Goal: Transaction & Acquisition: Purchase product/service

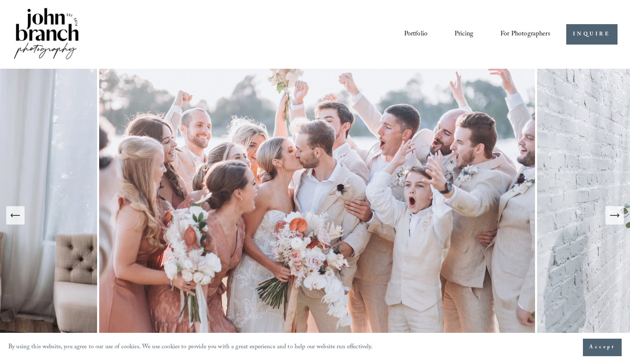
click at [0, 0] on span "Presets" at bounding box center [0, 0] width 0 height 0
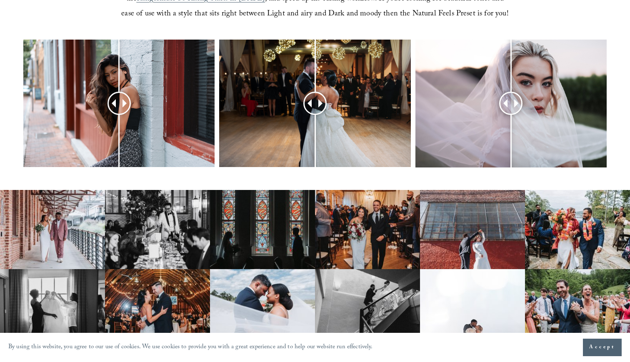
scroll to position [389, 0]
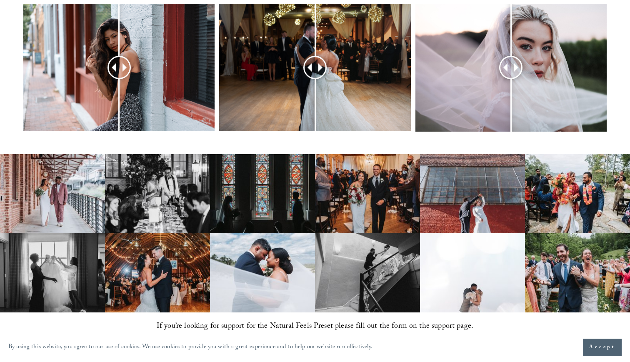
click at [595, 346] on span "Accept" at bounding box center [602, 347] width 26 height 8
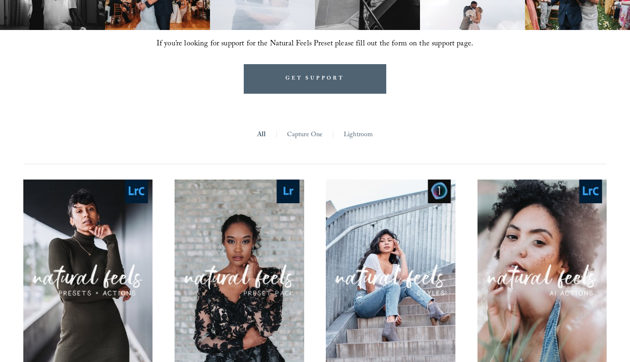
scroll to position [671, 0]
click at [354, 136] on link "Lightroom" at bounding box center [358, 135] width 29 height 13
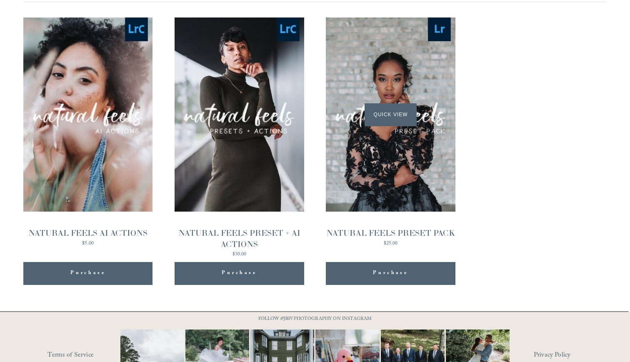
scroll to position [808, 0]
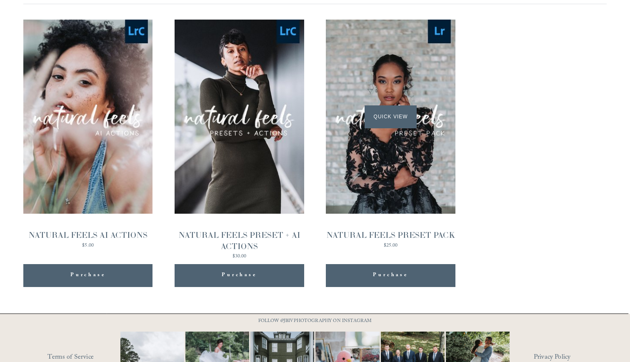
click at [399, 115] on span "Quick View" at bounding box center [390, 116] width 52 height 23
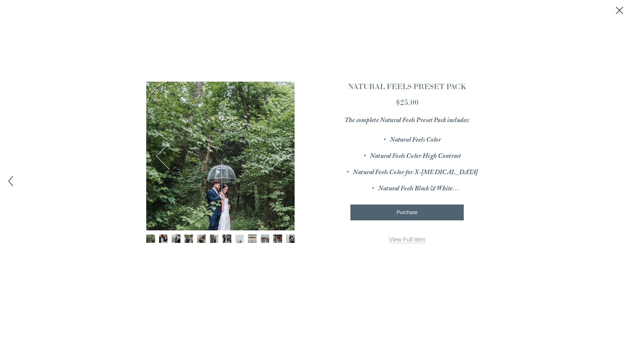
click at [620, 14] on icon "Close quick view" at bounding box center [619, 10] width 8 height 8
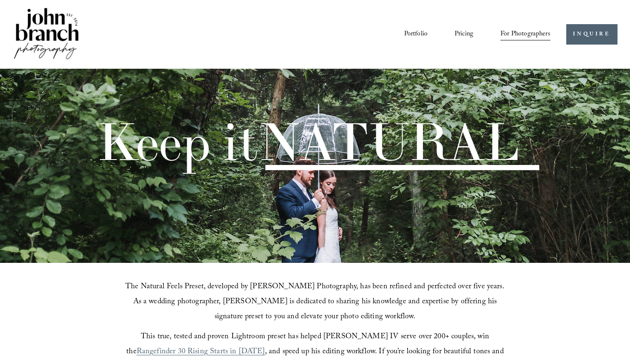
scroll to position [0, 0]
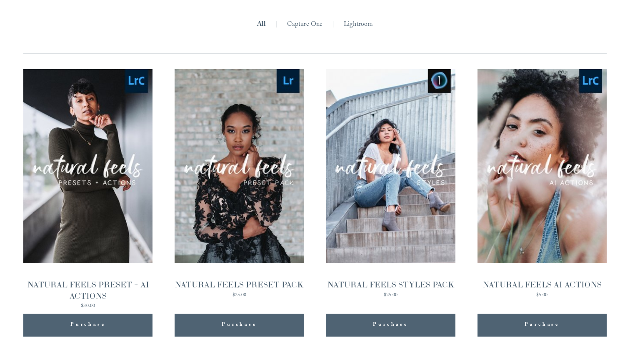
scroll to position [782, 0]
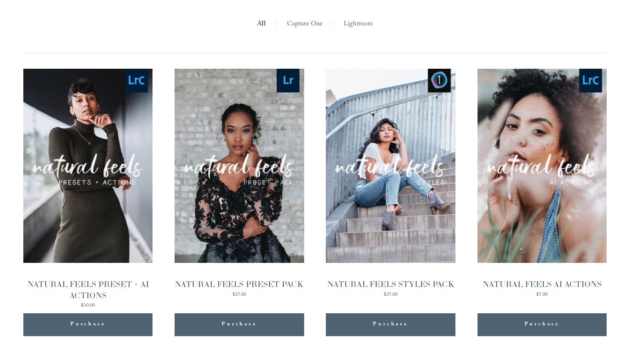
click at [354, 23] on link "Lightroom" at bounding box center [358, 24] width 29 height 13
click at [355, 25] on link "Lightroom" at bounding box center [358, 24] width 29 height 13
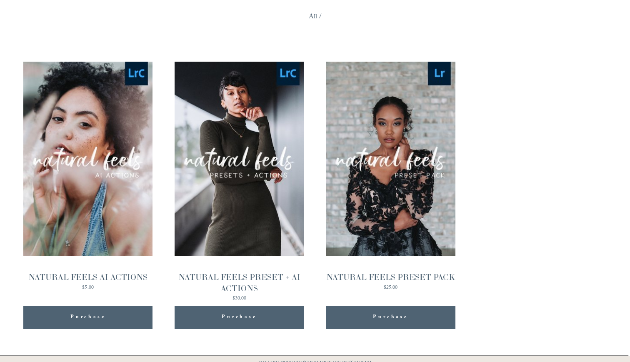
scroll to position [767, 0]
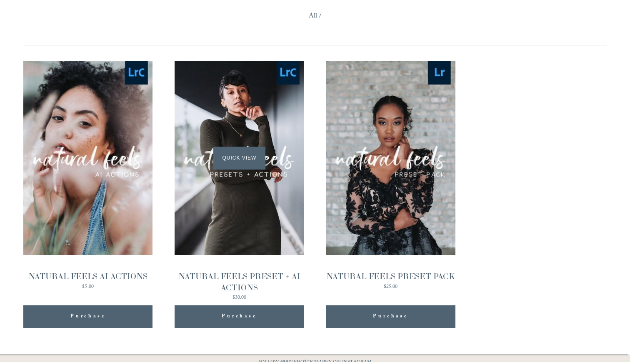
click at [242, 157] on span "Quick View" at bounding box center [239, 158] width 52 height 23
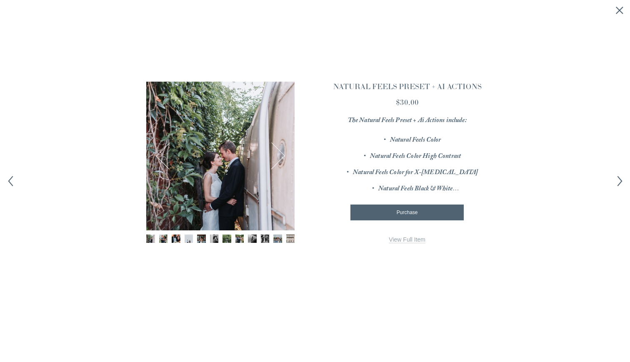
click at [618, 11] on icon "Close quick view" at bounding box center [619, 10] width 8 height 8
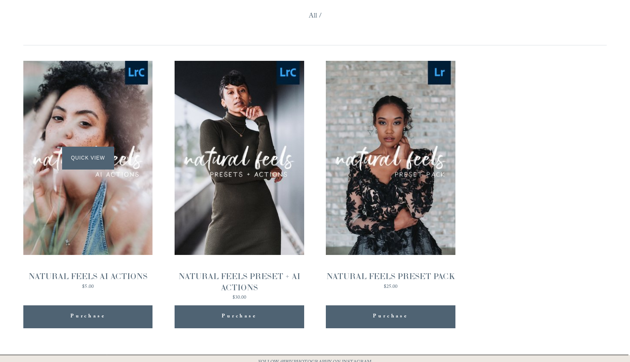
click at [96, 156] on span "Quick View" at bounding box center [88, 158] width 52 height 23
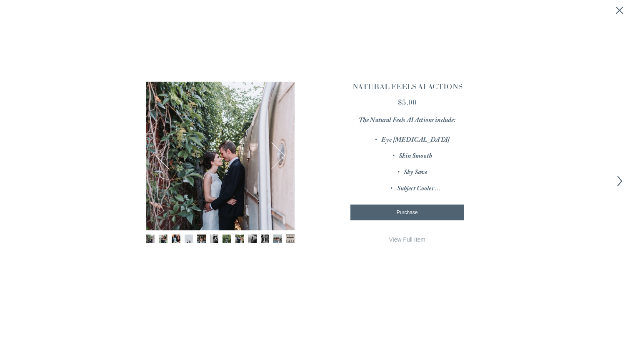
click at [283, 157] on button "Next" at bounding box center [271, 155] width 27 height 27
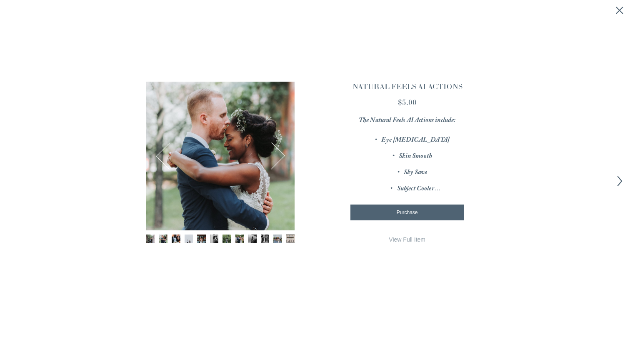
click at [281, 155] on button "Next" at bounding box center [271, 155] width 27 height 27
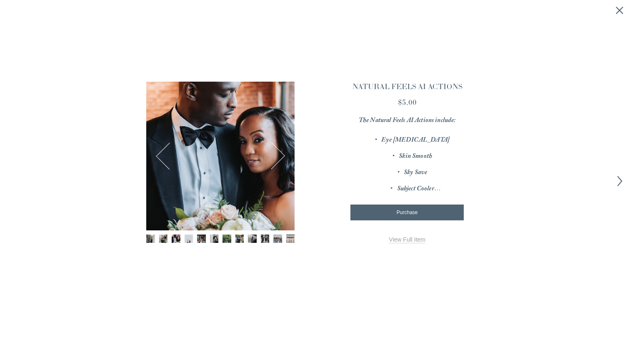
click at [281, 155] on button "Next" at bounding box center [271, 155] width 27 height 27
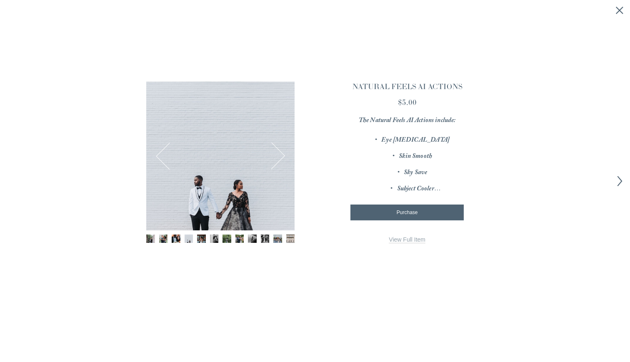
click at [281, 155] on button "Next" at bounding box center [271, 155] width 27 height 27
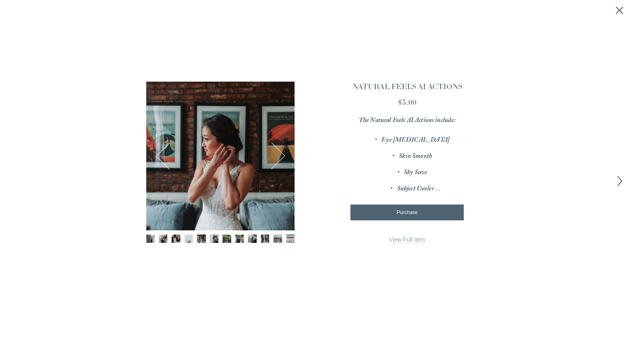
click at [281, 155] on button "Next" at bounding box center [271, 155] width 27 height 27
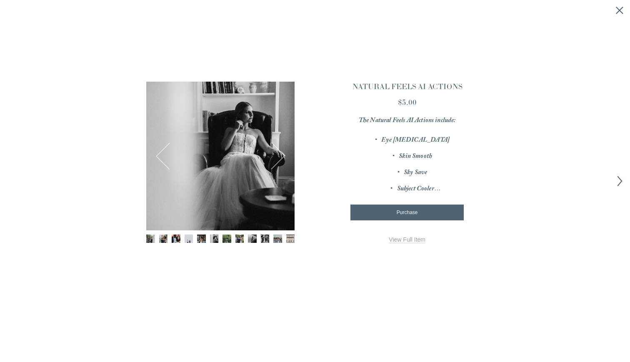
click at [281, 155] on button "Next" at bounding box center [271, 155] width 27 height 27
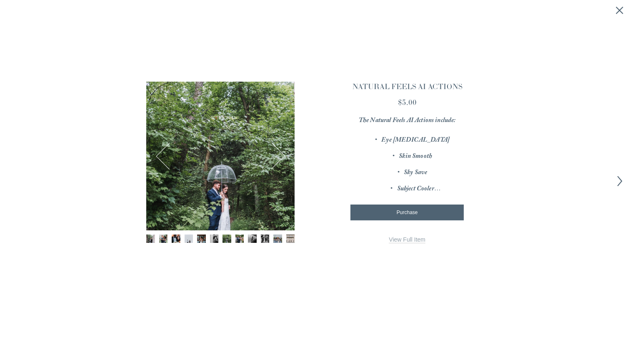
click at [281, 155] on button "Next" at bounding box center [271, 155] width 27 height 27
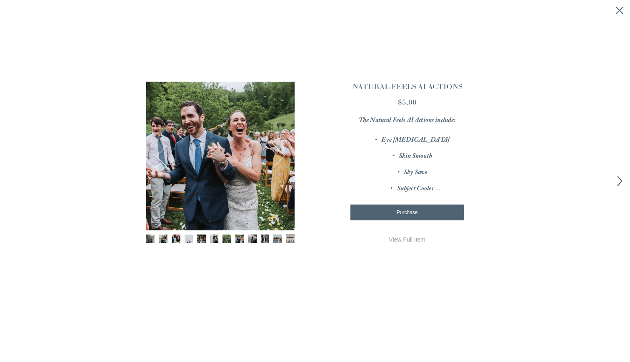
click at [281, 155] on button "Next" at bounding box center [271, 155] width 27 height 27
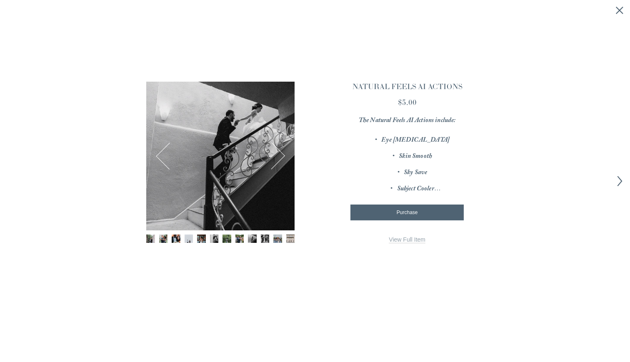
click at [412, 236] on link "View Full Item" at bounding box center [407, 239] width 37 height 7
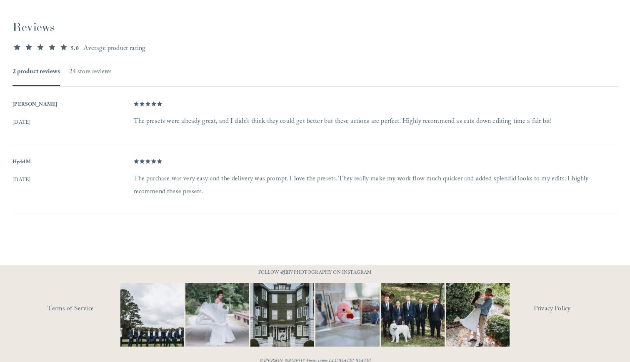
scroll to position [521, 0]
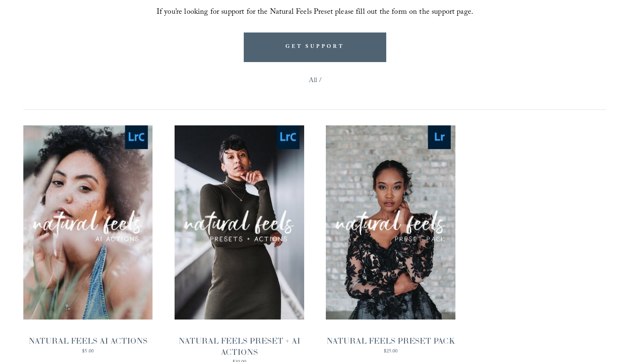
scroll to position [712, 0]
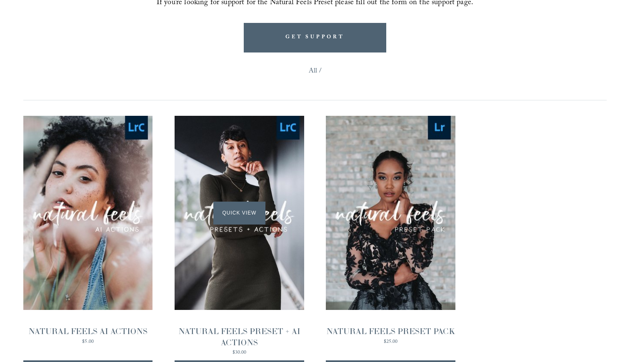
click at [251, 190] on div "Quick View" at bounding box center [239, 213] width 129 height 194
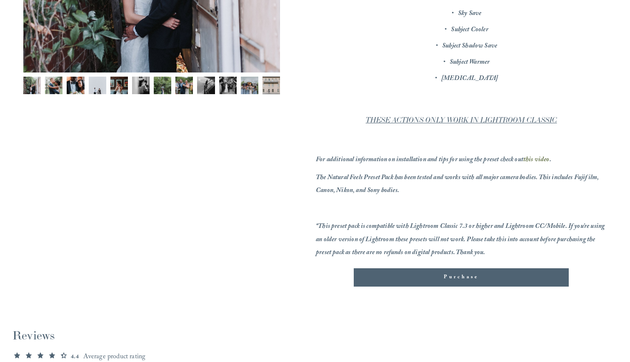
scroll to position [297, 0]
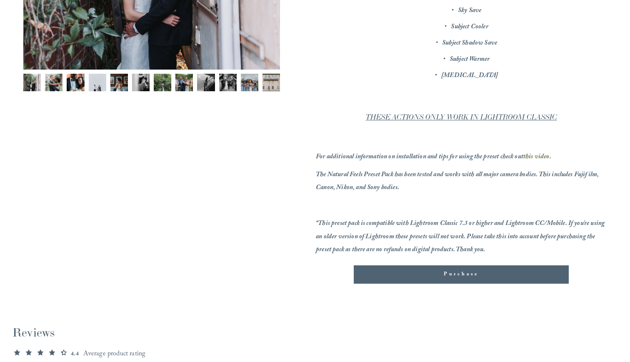
click at [459, 267] on button "Purchase Added!" at bounding box center [461, 274] width 215 height 18
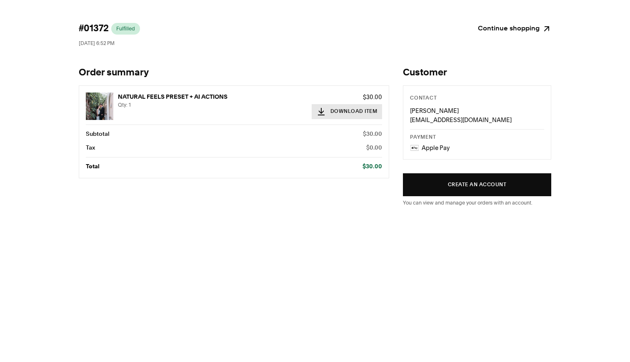
click at [338, 112] on button "Download Item" at bounding box center [347, 111] width 71 height 15
